Goal: Find specific fact: Find contact information

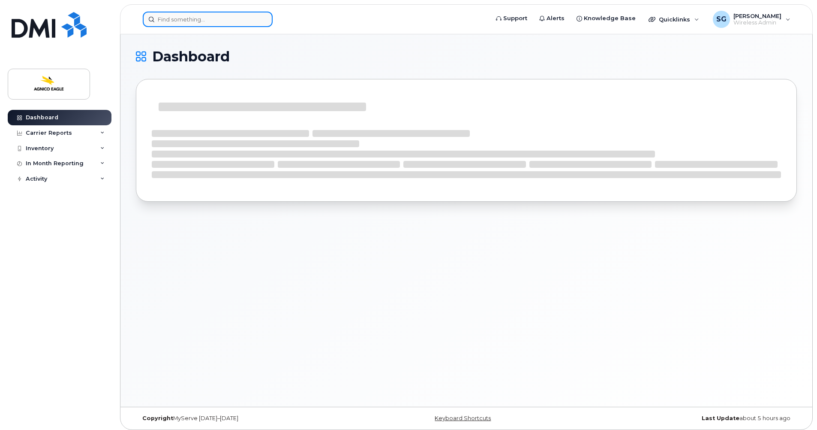
click at [167, 21] on input at bounding box center [208, 19] width 130 height 15
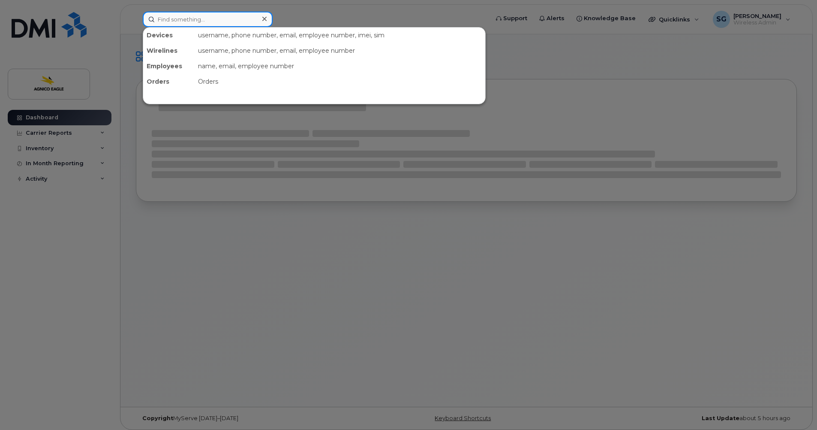
paste input "[PERSON_NAME]"
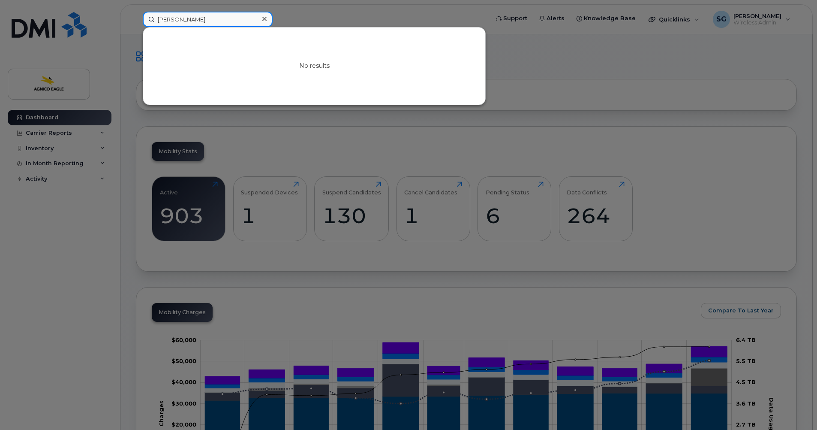
click at [216, 20] on input "[PERSON_NAME]" at bounding box center [208, 19] width 130 height 15
type input "[PERSON_NAME]"
click at [262, 17] on icon at bounding box center [264, 18] width 4 height 7
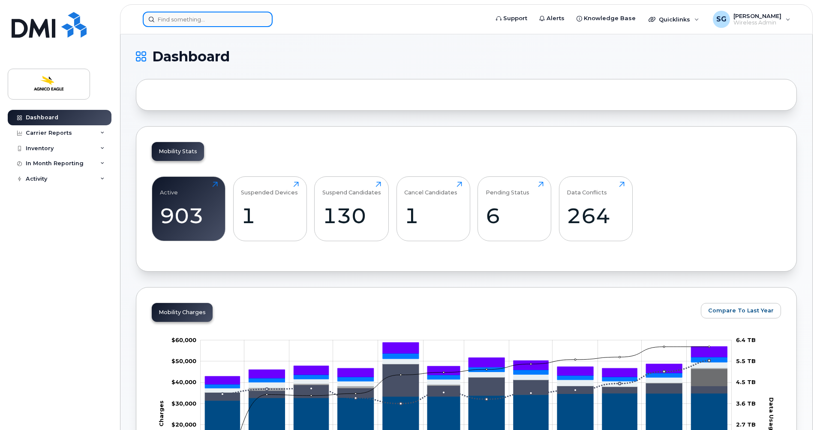
click at [247, 20] on input at bounding box center [208, 19] width 130 height 15
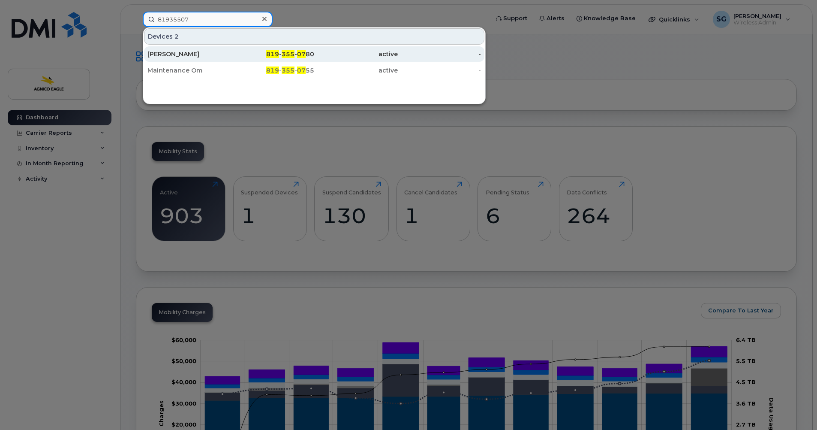
type input "81935507"
click at [300, 53] on span "07" at bounding box center [301, 54] width 9 height 8
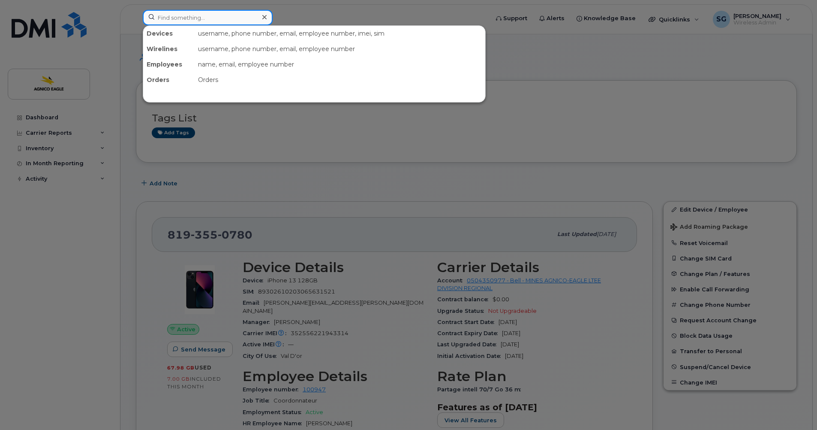
click at [225, 19] on input at bounding box center [208, 17] width 130 height 15
paste input "Andrey Kulinich-Rinta"
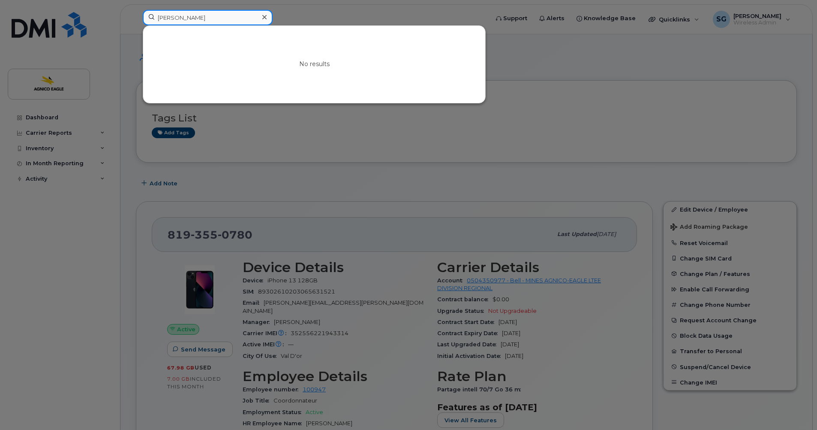
type input "Andrey"
